Goal: Transaction & Acquisition: Purchase product/service

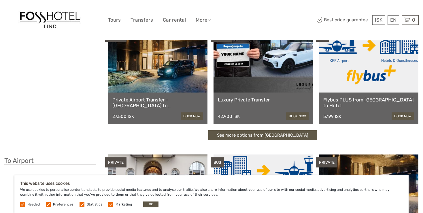
scroll to position [44, 0]
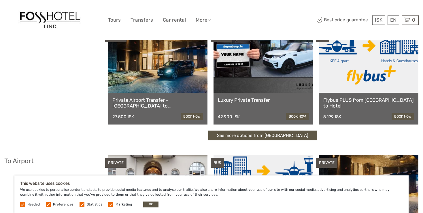
click at [241, 134] on link "See more options from Keflavík airport" at bounding box center [262, 135] width 109 height 10
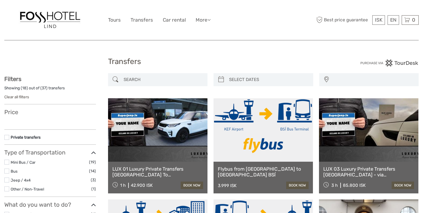
select select
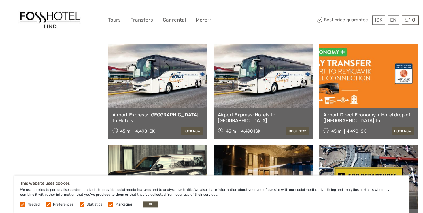
scroll to position [456, 0]
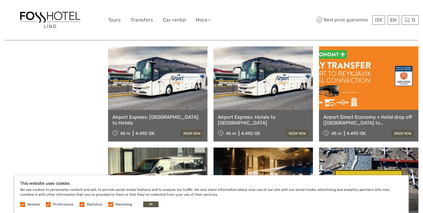
click at [143, 117] on link "Airport Express: [GEOGRAPHIC_DATA] to Hotels" at bounding box center [157, 120] width 91 height 12
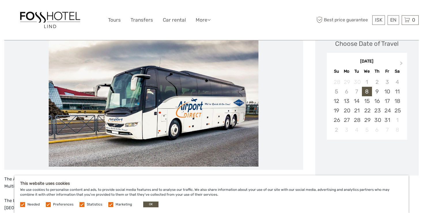
scroll to position [89, 0]
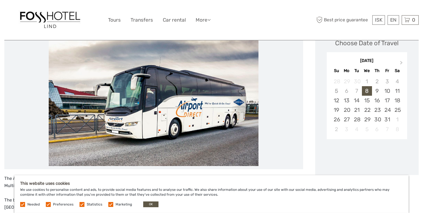
click at [109, 204] on label at bounding box center [110, 204] width 5 height 5
click at [0, 0] on input "checkbox" at bounding box center [0, 0] width 0 height 0
click at [81, 205] on label at bounding box center [81, 204] width 5 height 5
click at [0, 0] on input "checkbox" at bounding box center [0, 0] width 0 height 0
click at [48, 204] on label at bounding box center [48, 204] width 5 height 5
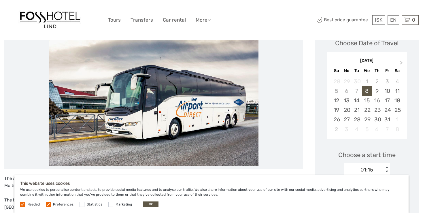
click at [0, 0] on input "checkbox" at bounding box center [0, 0] width 0 height 0
click at [22, 205] on label at bounding box center [22, 204] width 5 height 5
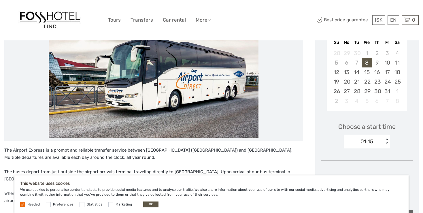
scroll to position [117, 0]
click at [147, 204] on button "OK" at bounding box center [150, 204] width 15 height 6
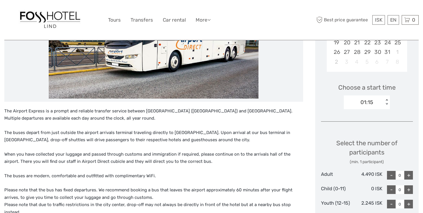
scroll to position [155, 0]
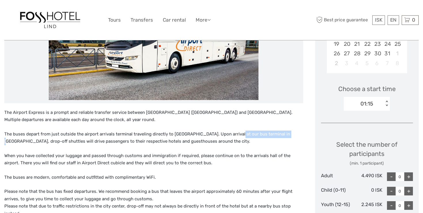
drag, startPoint x: 280, startPoint y: 133, endPoint x: 232, endPoint y: 132, distance: 47.8
click at [232, 132] on p "The buses depart from just outside the airport arrivals terminal traveling dire…" at bounding box center [153, 137] width 299 height 15
copy p "bus terminal in Reykjavik"
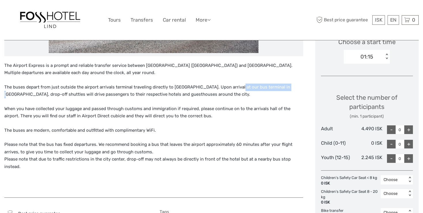
scroll to position [202, 0]
click at [80, 95] on p "The buses depart from just outside the airport arrivals terminal traveling dire…" at bounding box center [153, 91] width 299 height 15
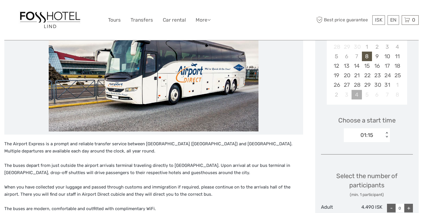
scroll to position [124, 0]
click at [385, 132] on div "< >" at bounding box center [386, 135] width 5 height 6
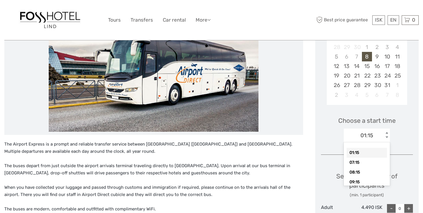
click at [385, 132] on div "< >" at bounding box center [386, 135] width 5 height 6
click at [354, 168] on div "17:15" at bounding box center [366, 169] width 40 height 10
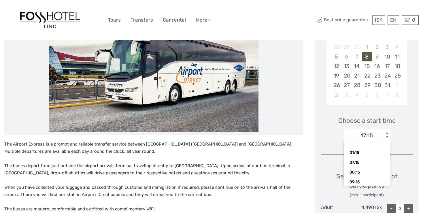
click at [386, 137] on div "< >" at bounding box center [386, 135] width 5 height 6
click at [359, 160] on div "17:15" at bounding box center [366, 161] width 40 height 10
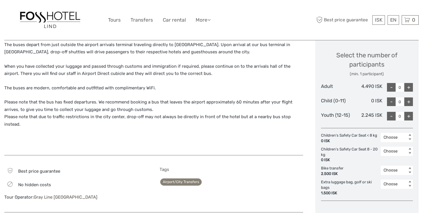
scroll to position [244, 0]
click at [408, 88] on div "+" at bounding box center [408, 87] width 9 height 9
type input "1"
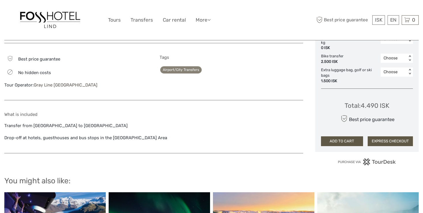
scroll to position [357, 0]
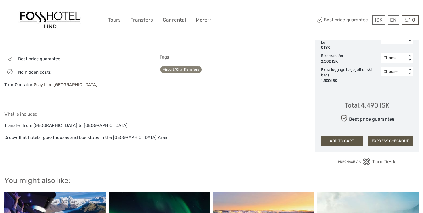
click at [395, 143] on button "EXPRESS CHECKOUT" at bounding box center [390, 141] width 45 height 10
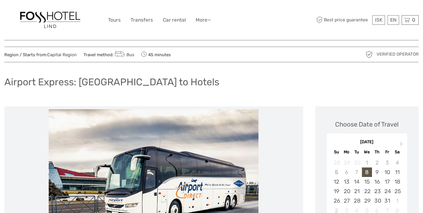
scroll to position [0, 0]
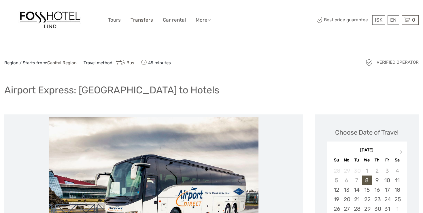
click at [142, 21] on link "Transfers" at bounding box center [141, 20] width 22 height 8
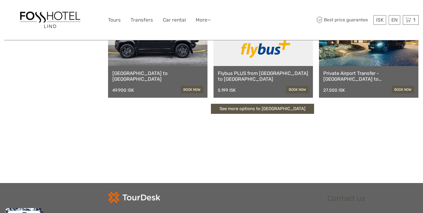
scroll to position [195, 0]
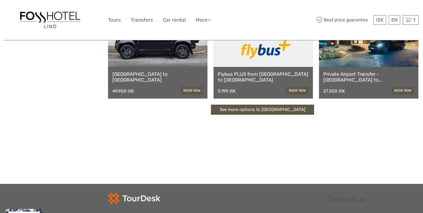
click at [245, 110] on link "See more options to [GEOGRAPHIC_DATA]" at bounding box center [262, 110] width 103 height 10
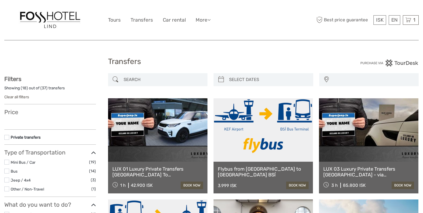
select select
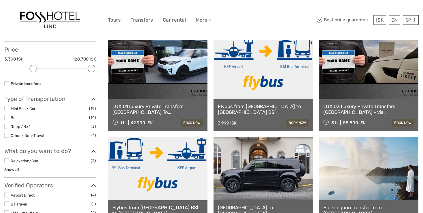
scroll to position [48, 0]
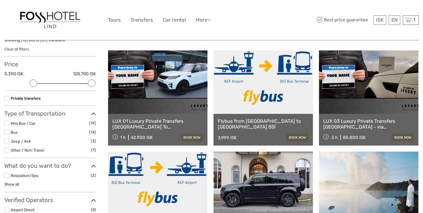
click at [259, 121] on link "Flybus from Keflavik Airport to Reykjavik BSÍ" at bounding box center [263, 124] width 91 height 12
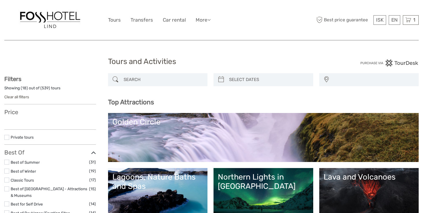
select select
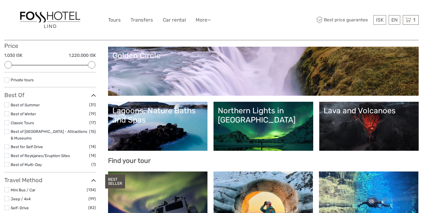
scroll to position [66, 0]
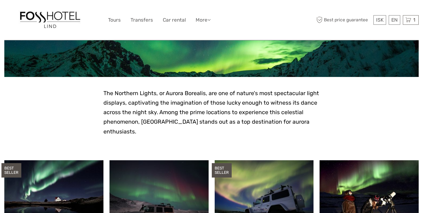
scroll to position [93, 0]
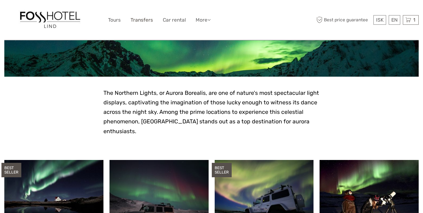
click at [141, 20] on link "Transfers" at bounding box center [141, 20] width 22 height 8
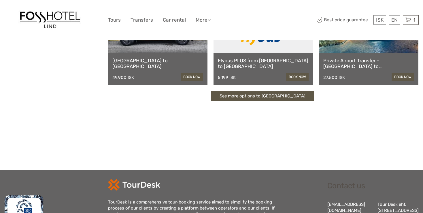
scroll to position [208, 0]
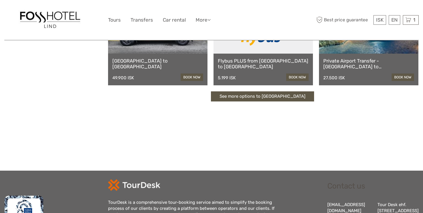
click at [259, 98] on link "See more options to Keflavík airport" at bounding box center [262, 96] width 103 height 10
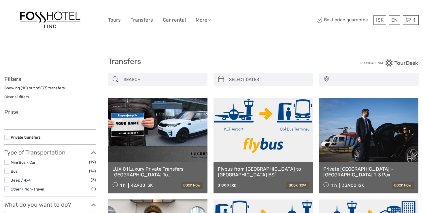
select select
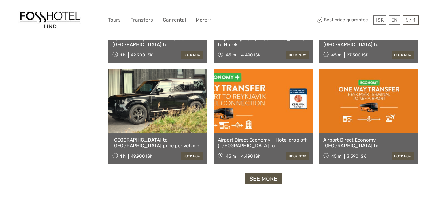
scroll to position [535, 0]
click at [260, 178] on link "See more" at bounding box center [263, 179] width 37 height 12
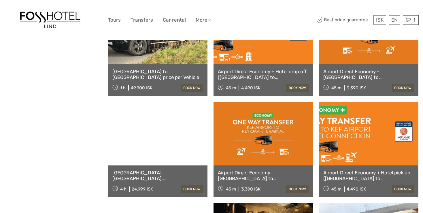
scroll to position [543, 0]
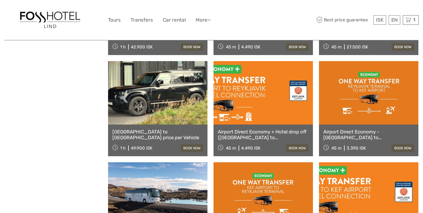
click at [253, 136] on link "Airport Direct Economy + Hotel drop off (Keflavik airport to Reykjavik)" at bounding box center [263, 135] width 91 height 12
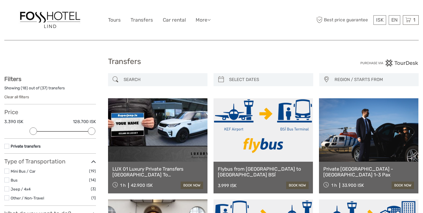
select select
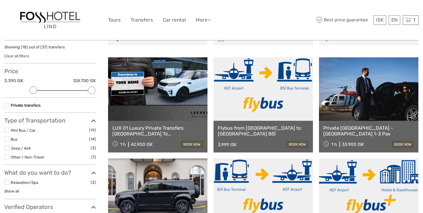
scroll to position [31, 0]
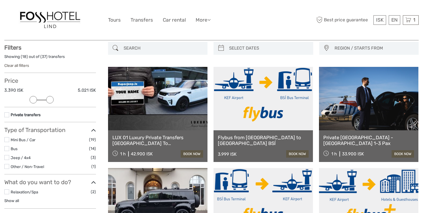
drag, startPoint x: 90, startPoint y: 101, endPoint x: 45, endPoint y: 95, distance: 45.5
click at [45, 95] on div "Price 3.390 ISK 5.021 ISK Clear" at bounding box center [50, 92] width 92 height 30
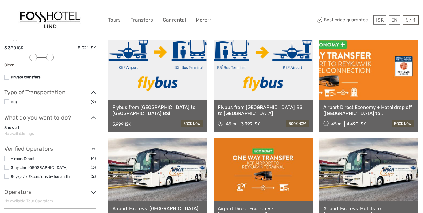
scroll to position [68, 0]
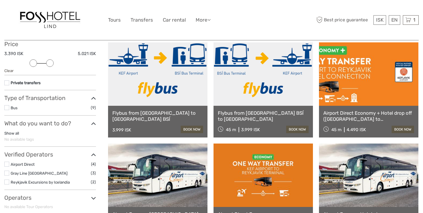
click at [7, 109] on label at bounding box center [6, 107] width 5 height 5
click at [0, 0] on input "checkbox" at bounding box center [0, 0] width 0 height 0
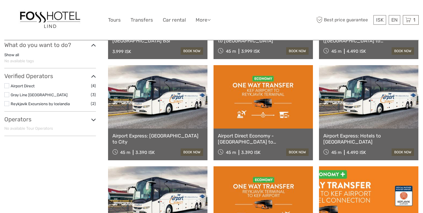
scroll to position [145, 0]
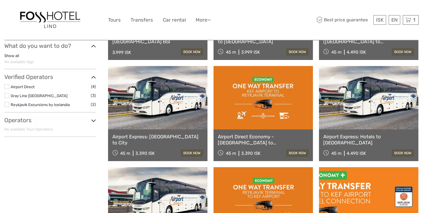
click at [149, 135] on link "Airport Express: [GEOGRAPHIC_DATA] to City" at bounding box center [157, 140] width 91 height 12
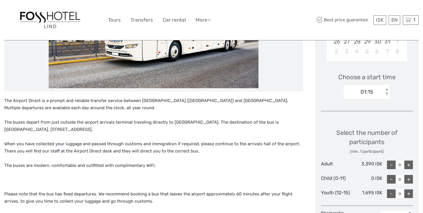
scroll to position [170, 0]
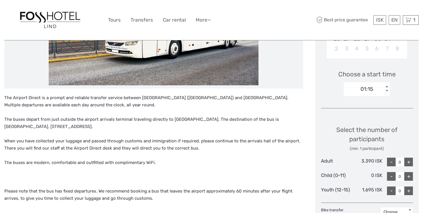
drag, startPoint x: 60, startPoint y: 128, endPoint x: 5, endPoint y: 123, distance: 55.8
click at [5, 123] on p "The buses depart from just outside the airport arrivals terminal traveling dire…" at bounding box center [153, 123] width 299 height 15
copy p "[STREET_ADDRESS]"
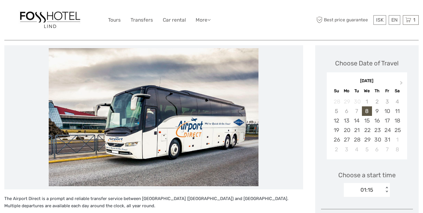
scroll to position [0, 0]
